Goal: Transaction & Acquisition: Subscribe to service/newsletter

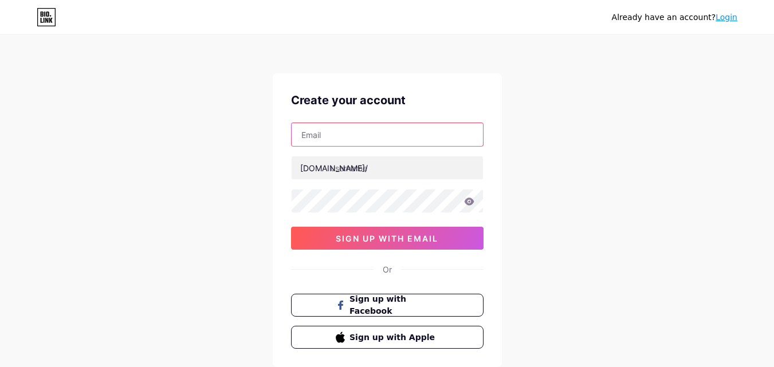
click at [353, 140] on input "text" at bounding box center [387, 134] width 191 height 23
type input "[EMAIL_ADDRESS][DOMAIN_NAME]"
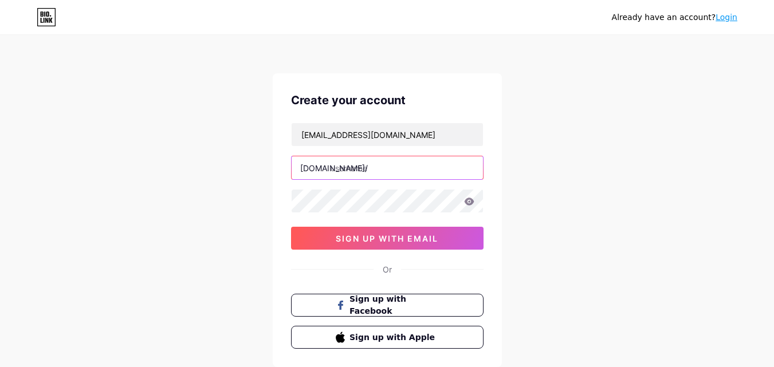
click at [372, 170] on input "text" at bounding box center [387, 167] width 191 height 23
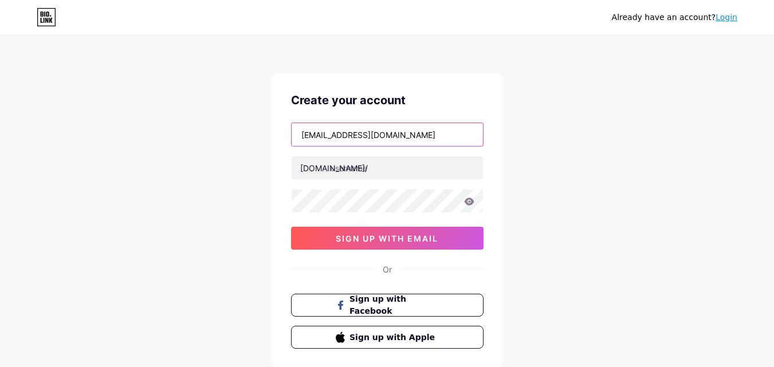
drag, startPoint x: 355, startPoint y: 134, endPoint x: 265, endPoint y: 129, distance: 90.7
click at [262, 131] on div "Already have an account? Login Create your account [EMAIL_ADDRESS][DOMAIN_NAME]…" at bounding box center [387, 219] width 774 height 438
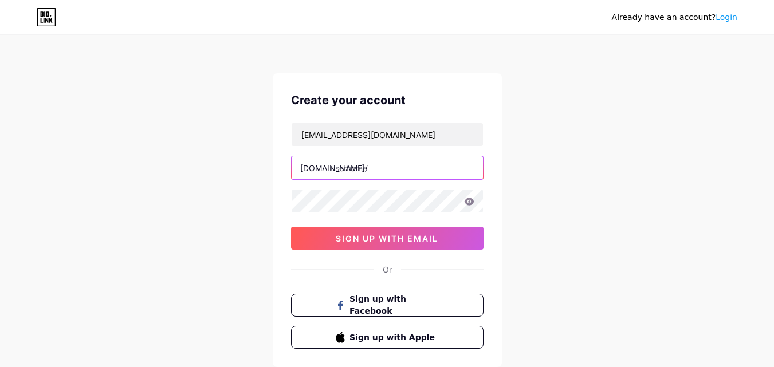
click at [367, 175] on input "text" at bounding box center [387, 167] width 191 height 23
paste input "flouranennes"
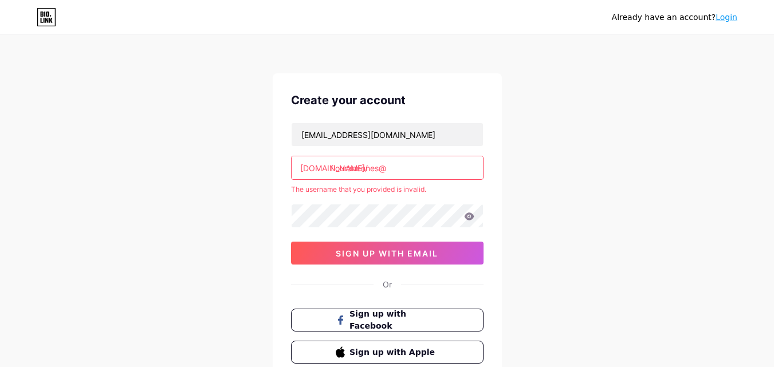
click at [411, 238] on div "[EMAIL_ADDRESS][DOMAIN_NAME] [DOMAIN_NAME]/ flouranennes@ The username that you…" at bounding box center [387, 194] width 193 height 142
click at [401, 175] on input "flouranennes@" at bounding box center [387, 167] width 191 height 23
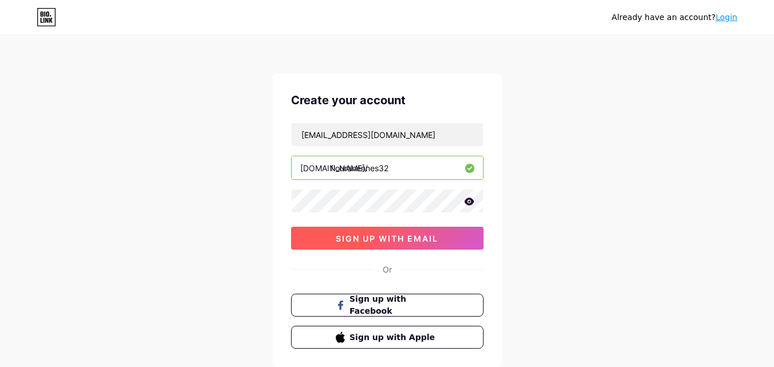
type input "flouranennes32"
click at [395, 245] on button "sign up with email" at bounding box center [387, 238] width 193 height 23
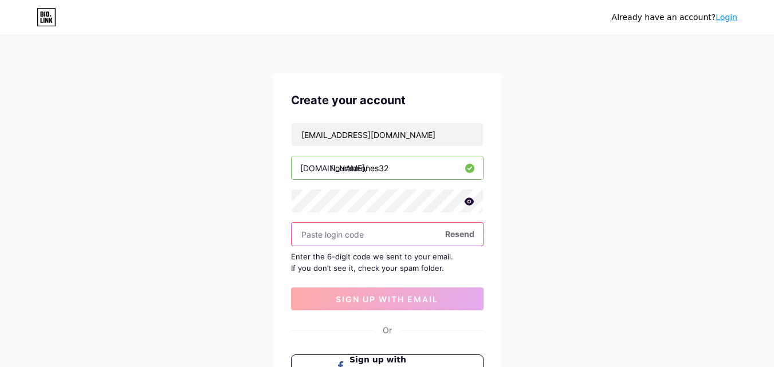
paste input "136271"
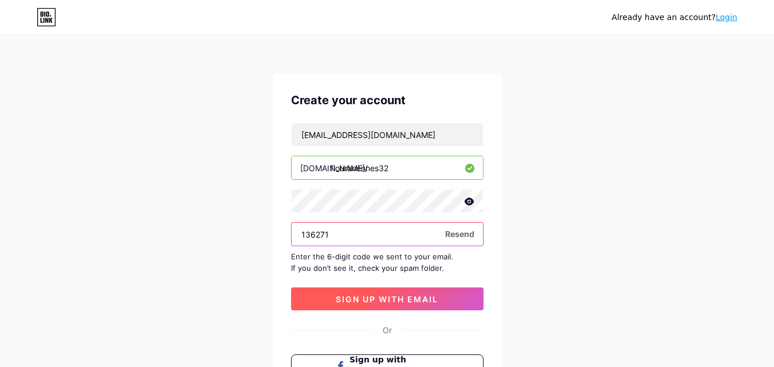
type input "136271"
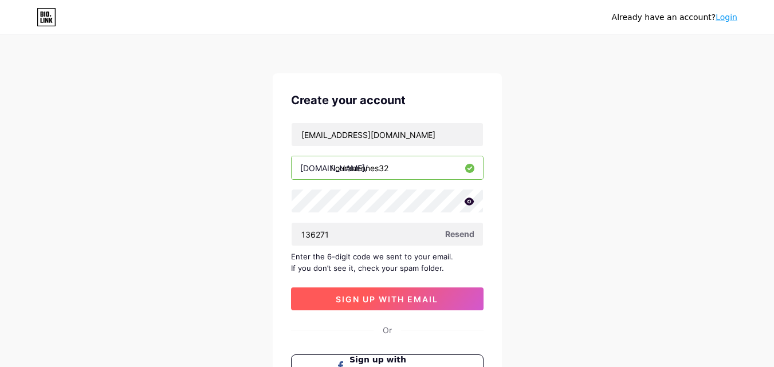
click at [340, 295] on span "sign up with email" at bounding box center [387, 300] width 103 height 10
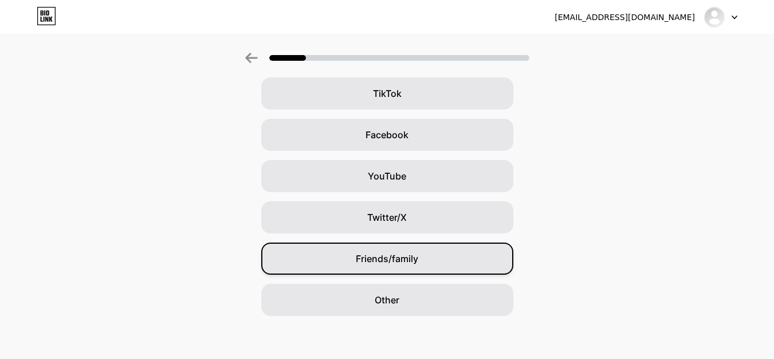
scroll to position [135, 0]
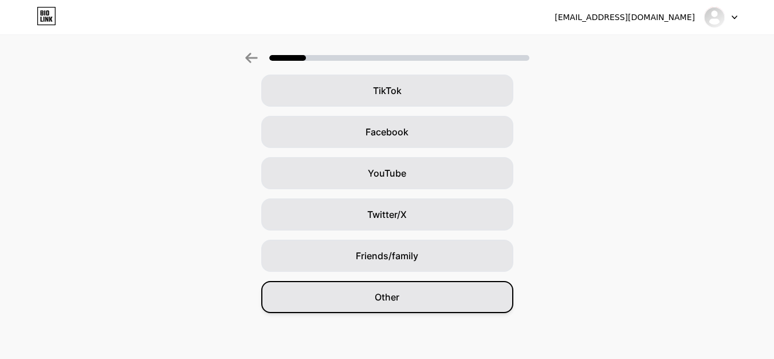
click at [398, 290] on div "Other" at bounding box center [387, 297] width 252 height 32
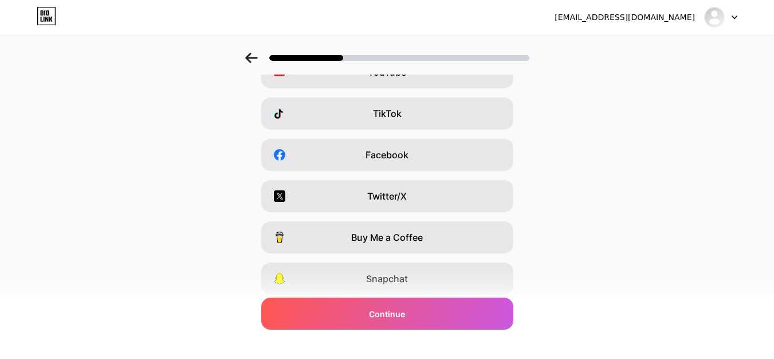
scroll to position [193, 0]
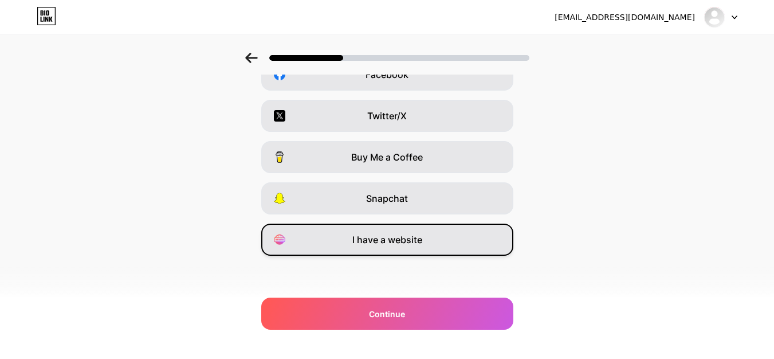
click at [369, 245] on span "I have a website" at bounding box center [388, 240] width 70 height 14
click at [343, 296] on div "Which platforms are you on? Instagram YouTube TikTok Facebook Twitter/X Buy Me …" at bounding box center [387, 101] width 774 height 424
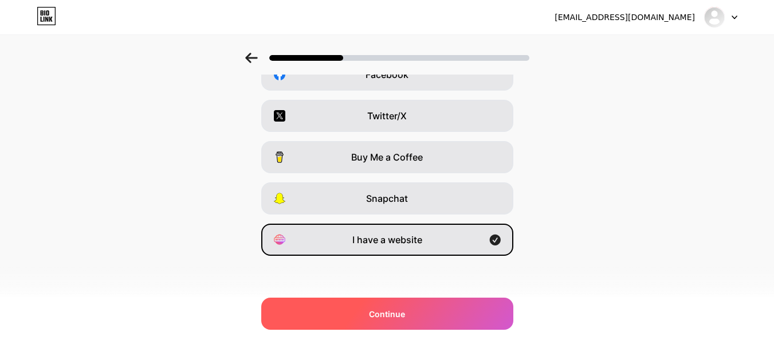
click at [348, 307] on div "Continue" at bounding box center [387, 313] width 252 height 32
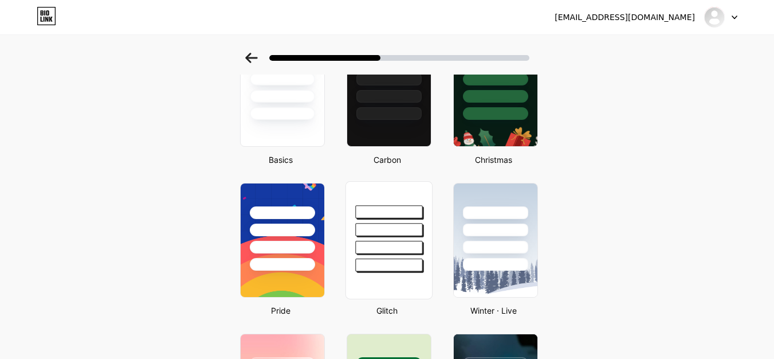
scroll to position [172, 0]
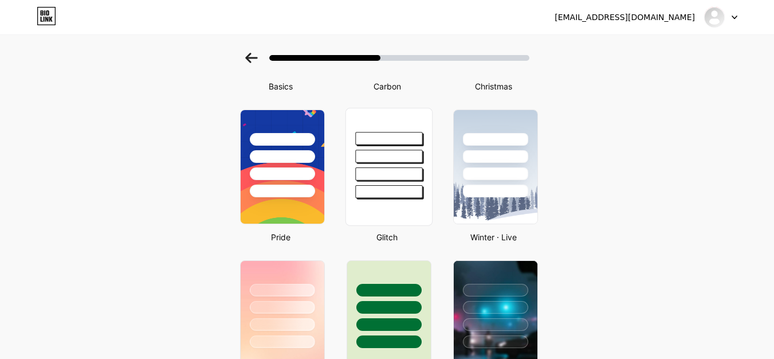
click at [414, 188] on div at bounding box center [388, 191] width 67 height 13
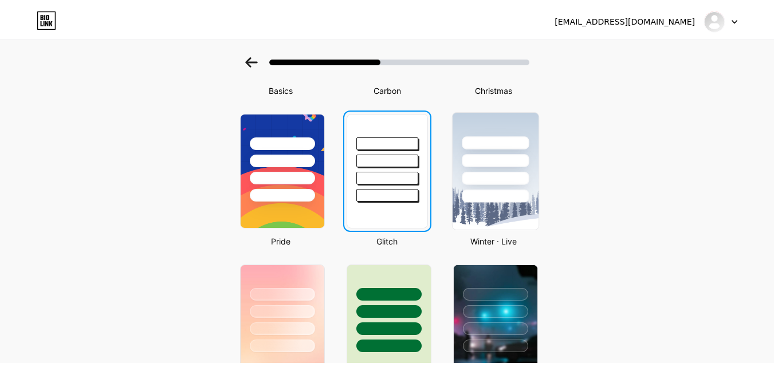
scroll to position [0, 0]
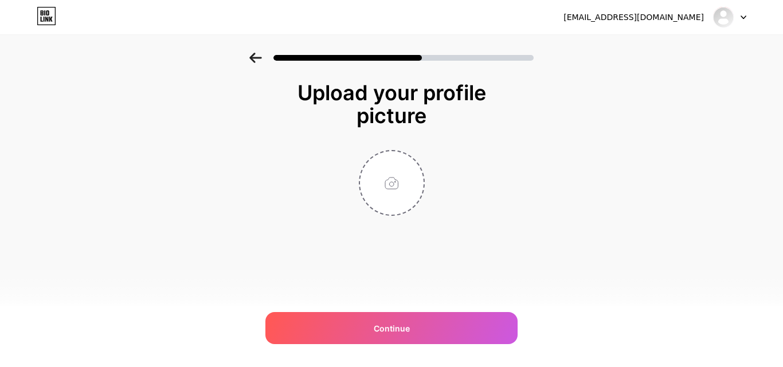
click at [495, 154] on div at bounding box center [391, 183] width 229 height 66
click at [409, 200] on input "file" at bounding box center [392, 183] width 64 height 64
type input "C:\fakepath\images.png"
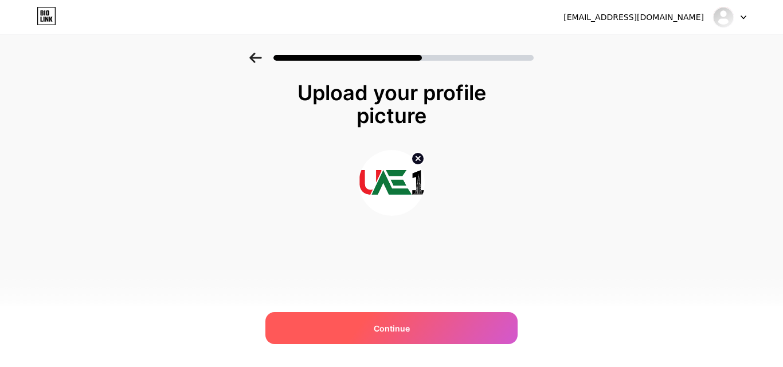
click at [420, 323] on div "Continue" at bounding box center [391, 328] width 252 height 32
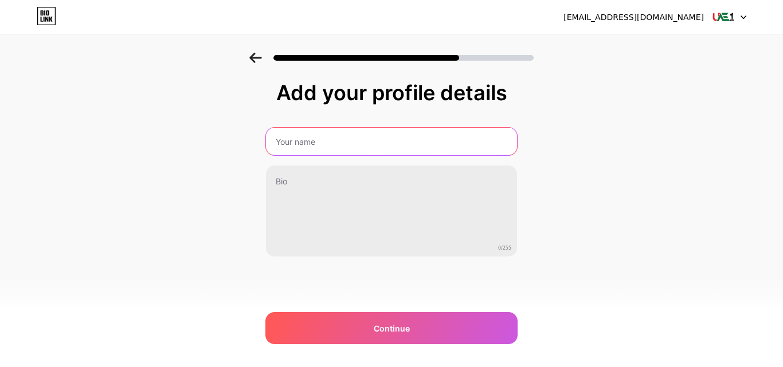
click at [302, 151] on input "text" at bounding box center [391, 142] width 251 height 28
type input "Floura Nennes"
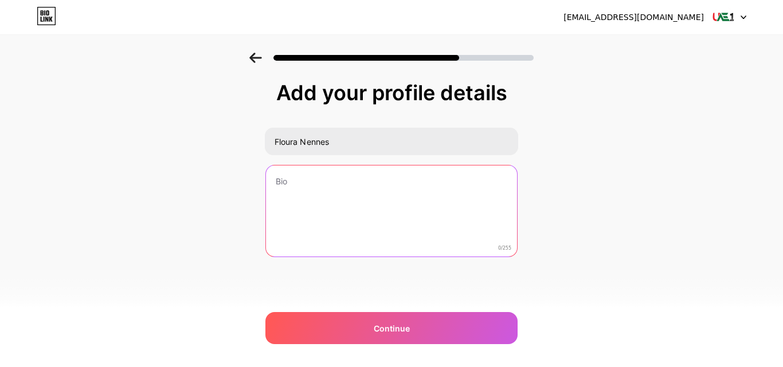
click at [332, 192] on textarea at bounding box center [391, 212] width 251 height 92
paste textarea "Discover the latest job opportunities, news, events, and lifestyle updates acro…"
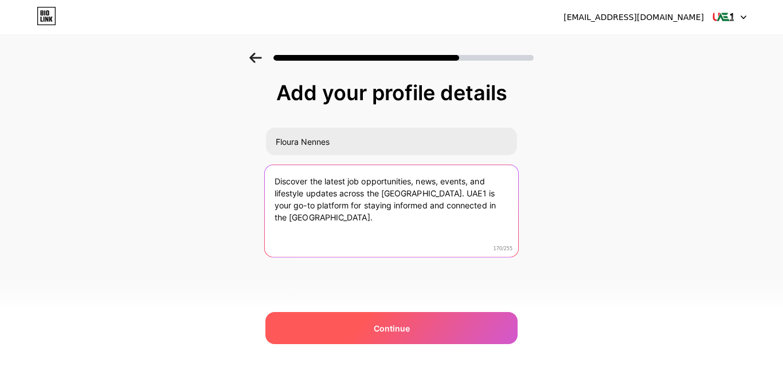
type textarea "Discover the latest job opportunities, news, events, and lifestyle updates acro…"
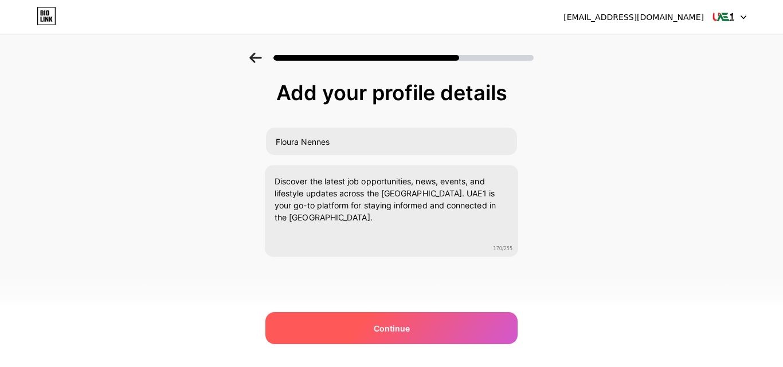
click at [325, 320] on div "Continue" at bounding box center [391, 328] width 252 height 32
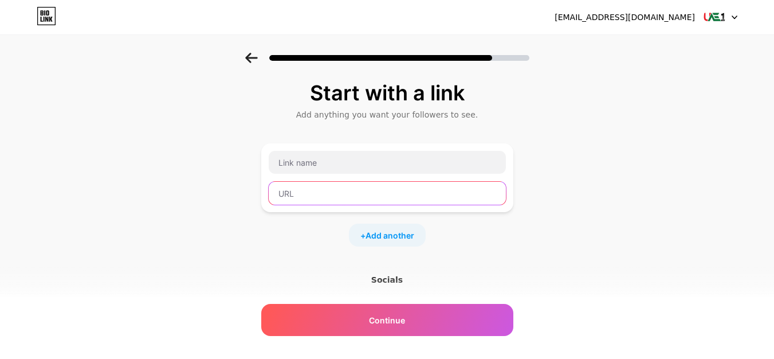
click at [350, 191] on input "text" at bounding box center [387, 193] width 237 height 23
paste input "[URL][DOMAIN_NAME]"
drag, startPoint x: 311, startPoint y: 194, endPoint x: 338, endPoint y: 192, distance: 27.0
click at [338, 192] on input "[URL][DOMAIN_NAME]" at bounding box center [387, 193] width 237 height 23
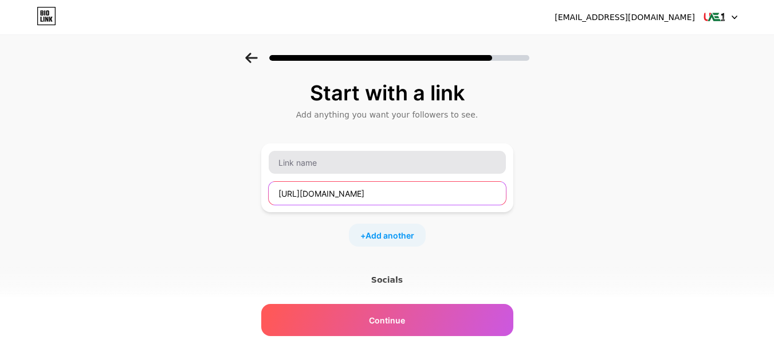
type input "[URL][DOMAIN_NAME]"
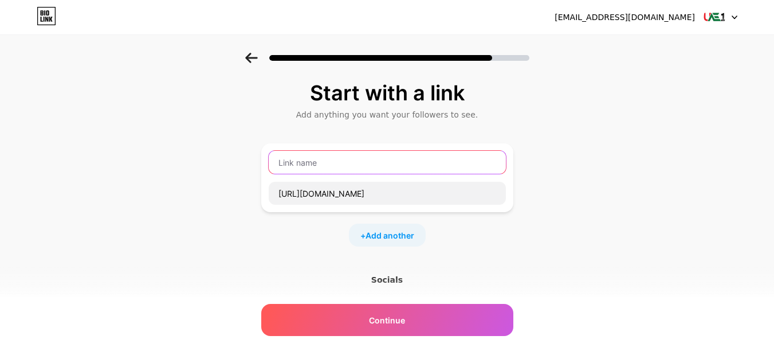
click at [325, 155] on input "text" at bounding box center [387, 162] width 237 height 23
paste input "[DOMAIN_NAME]"
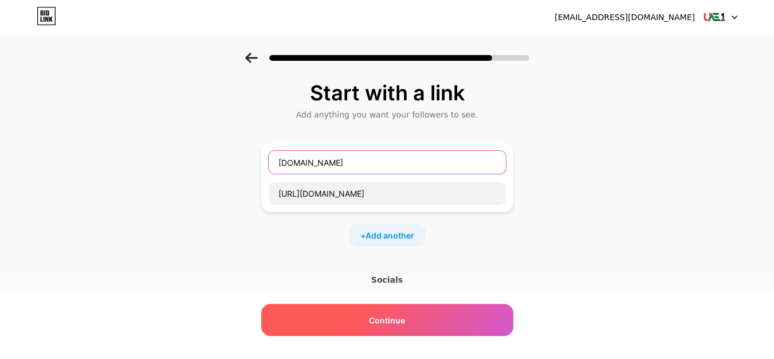
type input "[DOMAIN_NAME]"
click at [356, 323] on div "Continue" at bounding box center [387, 320] width 252 height 32
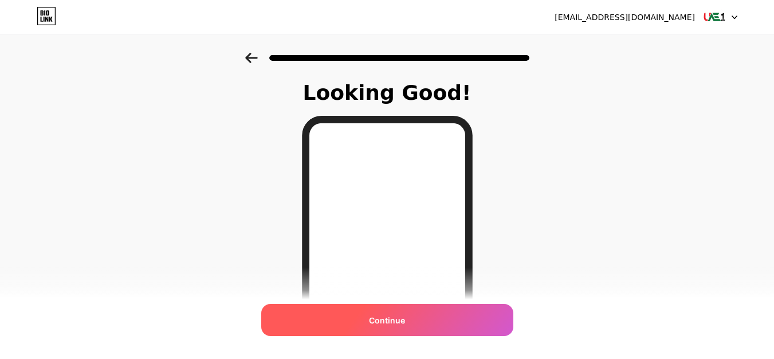
click at [444, 327] on div "Continue" at bounding box center [387, 320] width 252 height 32
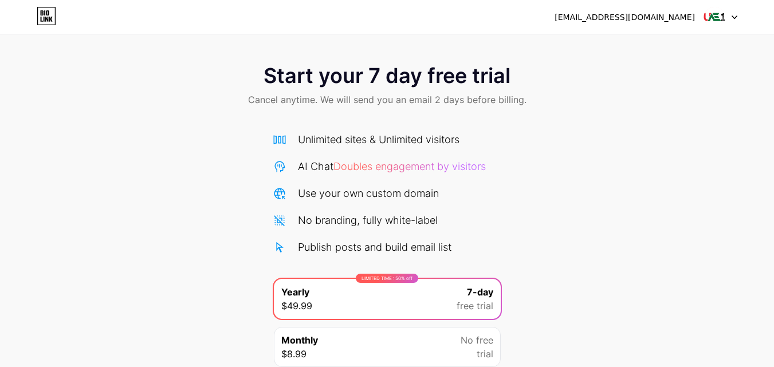
click at [365, 73] on span "Start your 7 day free trial" at bounding box center [387, 75] width 247 height 23
click at [282, 97] on span "Cancel anytime. We will send you an email 2 days before billing." at bounding box center [387, 100] width 279 height 14
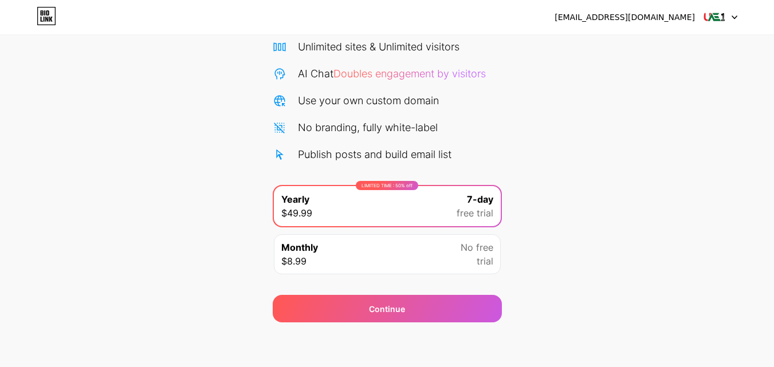
scroll to position [94, 0]
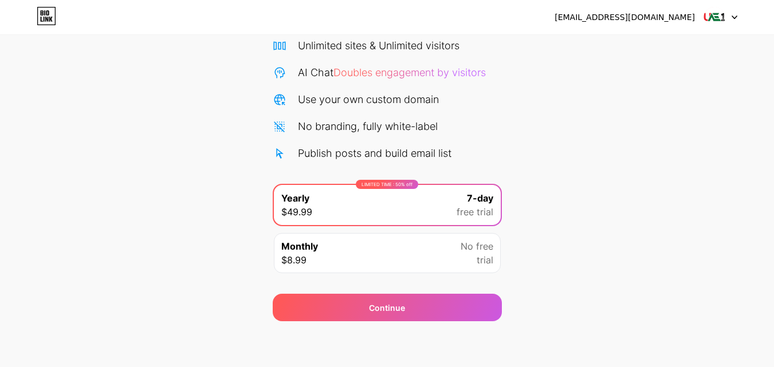
click at [715, 14] on img at bounding box center [715, 17] width 22 height 22
click at [53, 21] on icon at bounding box center [46, 16] width 19 height 18
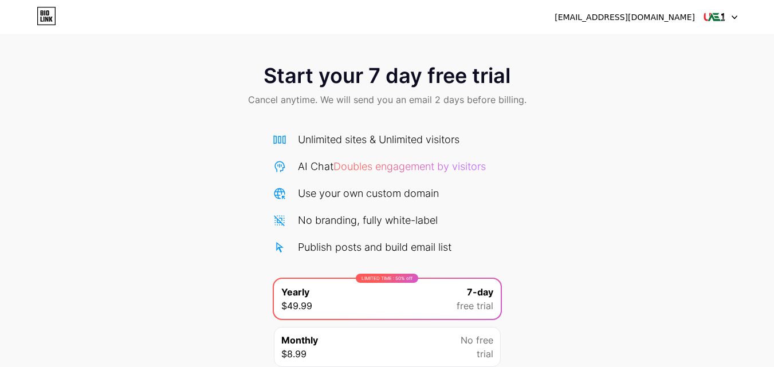
scroll to position [94, 0]
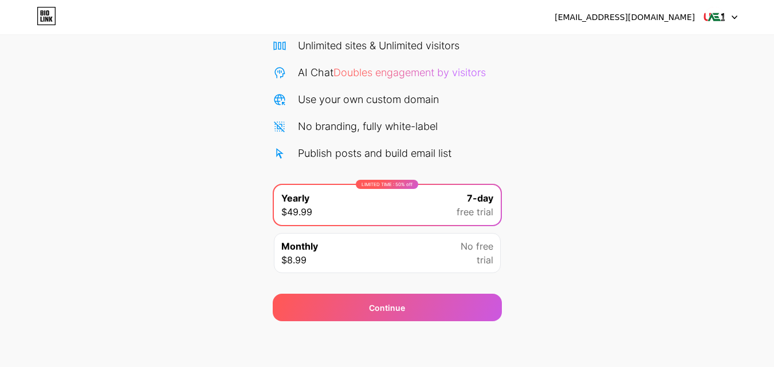
click at [391, 260] on div "Monthly $8.99 No free trial" at bounding box center [387, 253] width 227 height 40
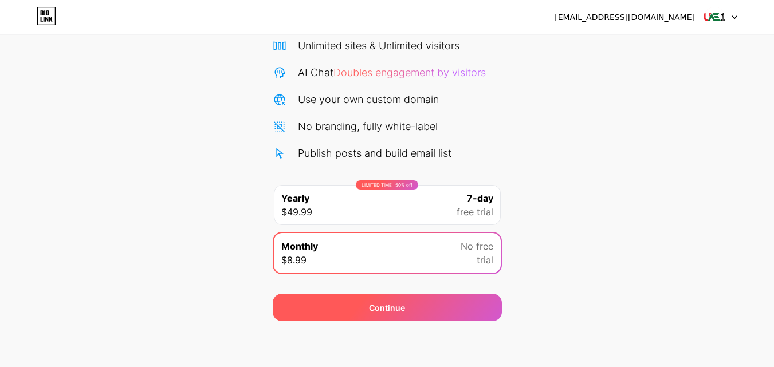
click at [404, 313] on span "Continue" at bounding box center [387, 308] width 36 height 12
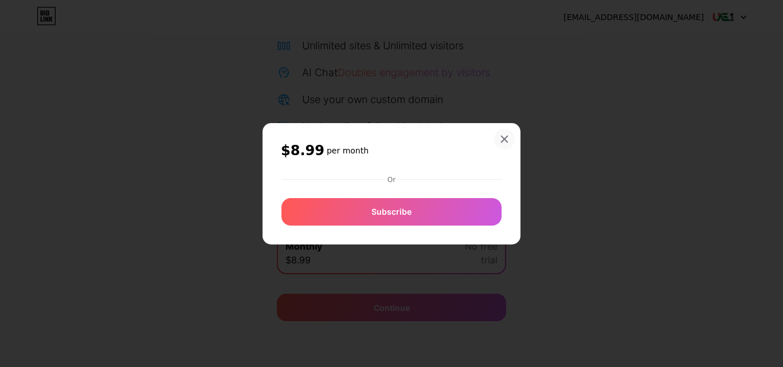
click at [506, 139] on icon at bounding box center [504, 139] width 9 height 9
